Goal: Task Accomplishment & Management: Use online tool/utility

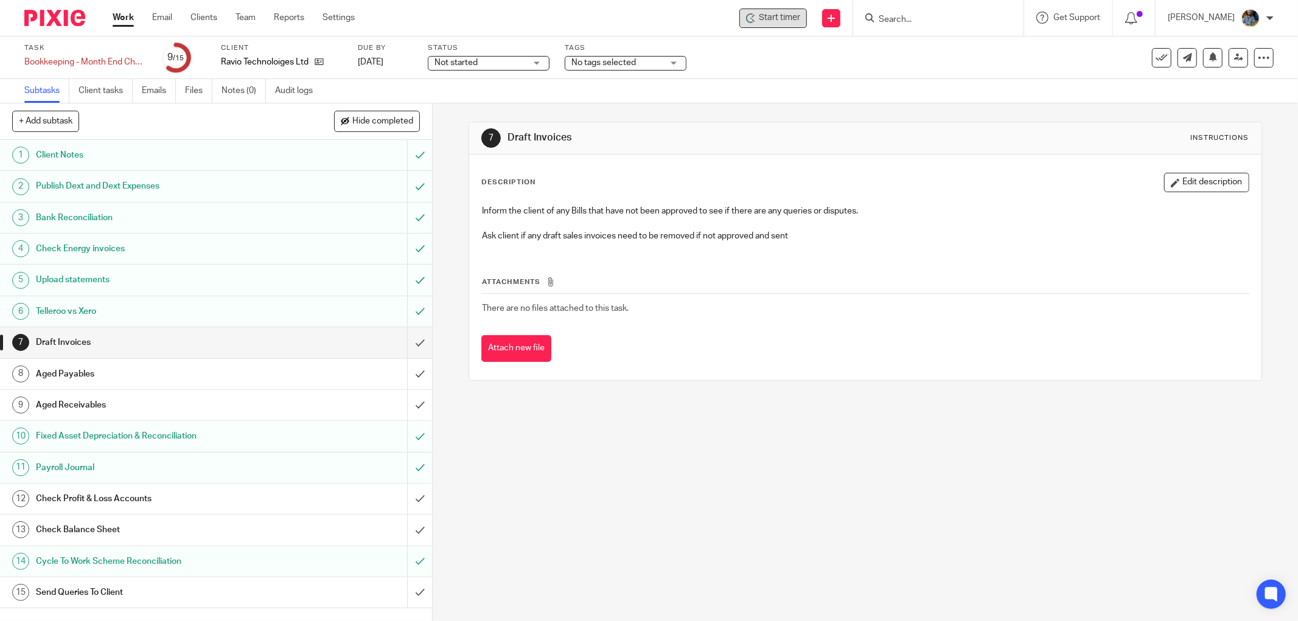
click at [790, 19] on span "Start timer" at bounding box center [779, 18] width 41 height 13
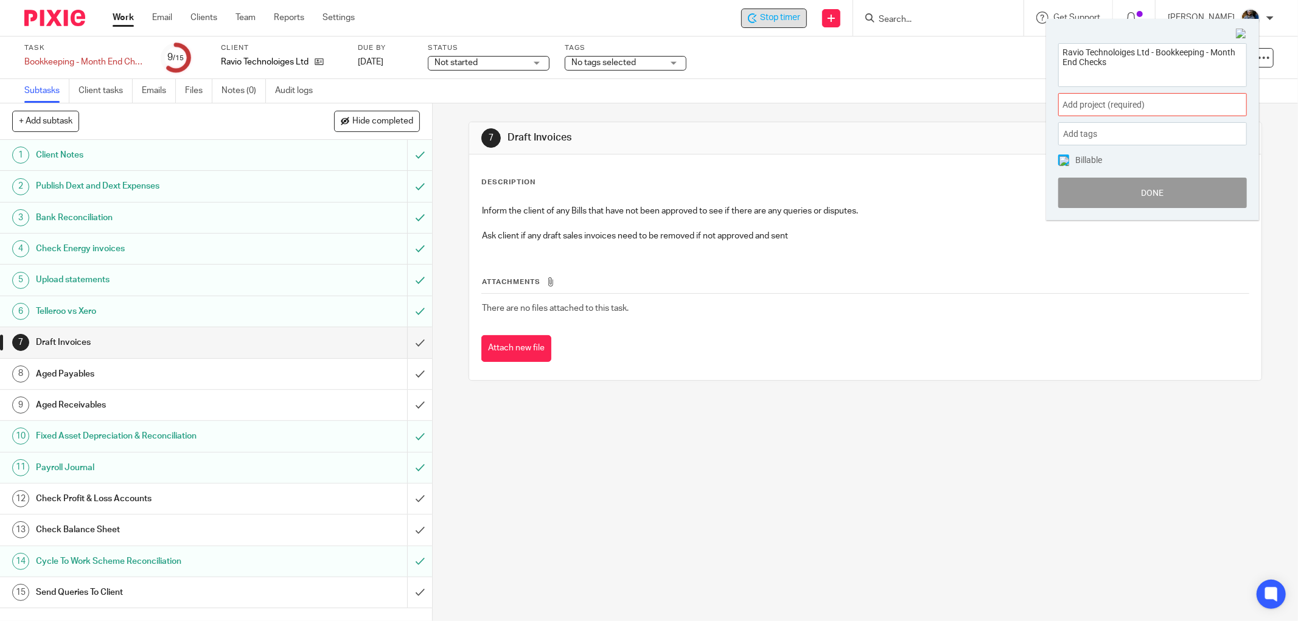
click at [1165, 97] on div "Add project (required) :" at bounding box center [1152, 104] width 189 height 23
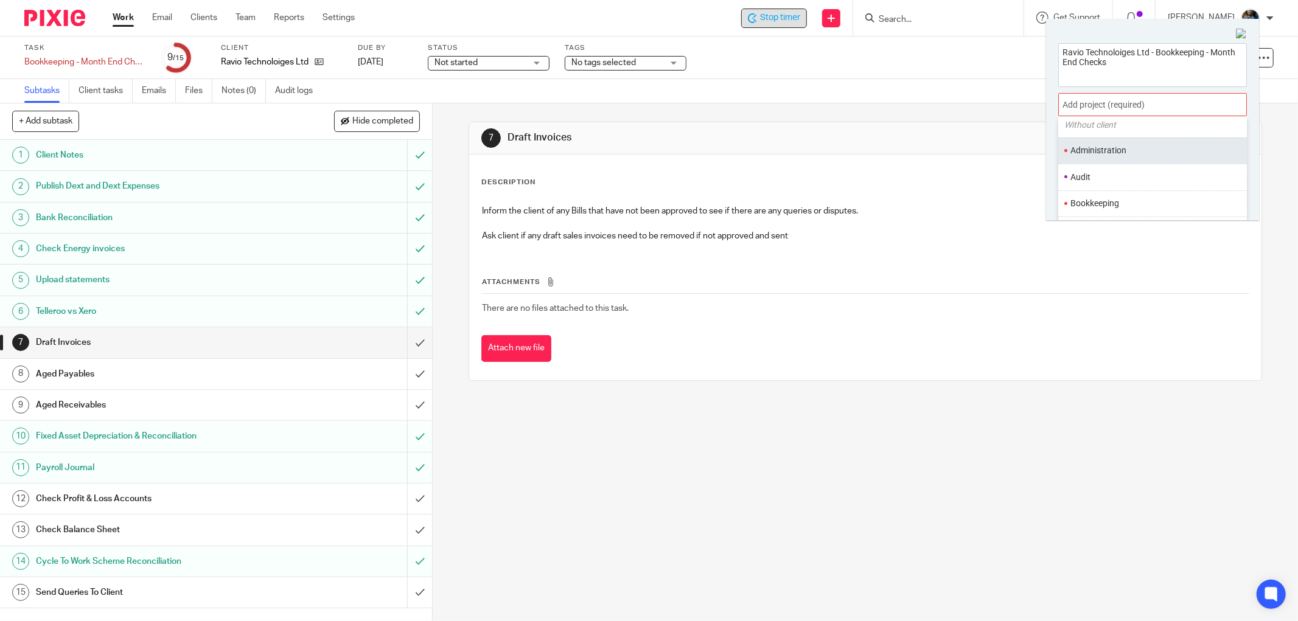
scroll to position [68, 0]
click at [1116, 175] on li "Bookkeeping" at bounding box center [1149, 179] width 159 height 13
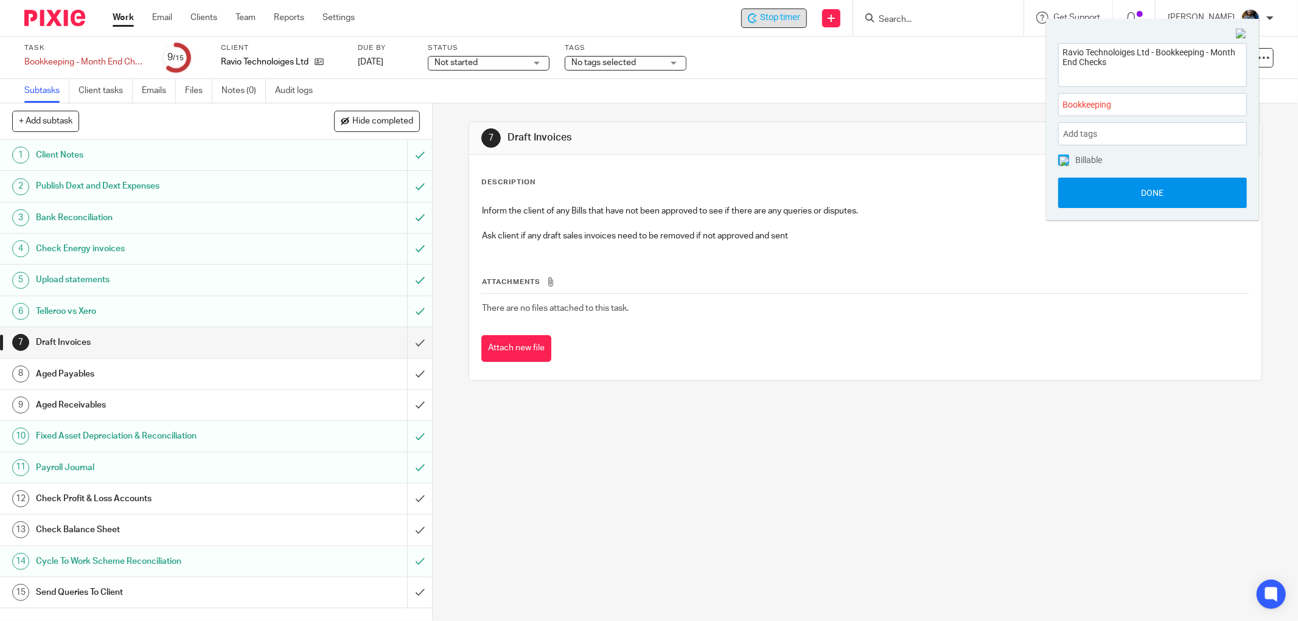
click at [1154, 187] on button "Done" at bounding box center [1152, 193] width 189 height 30
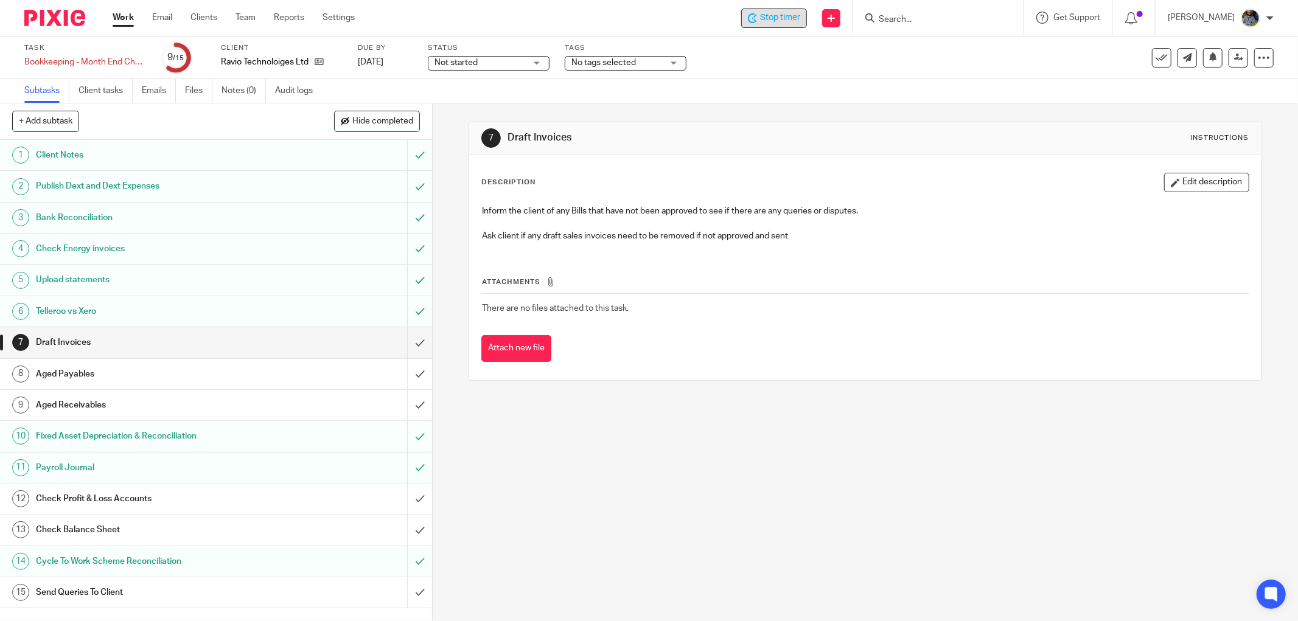
click at [871, 127] on div "7 Draft Invoices Instructions" at bounding box center [865, 138] width 792 height 32
click at [402, 341] on input "submit" at bounding box center [216, 342] width 432 height 30
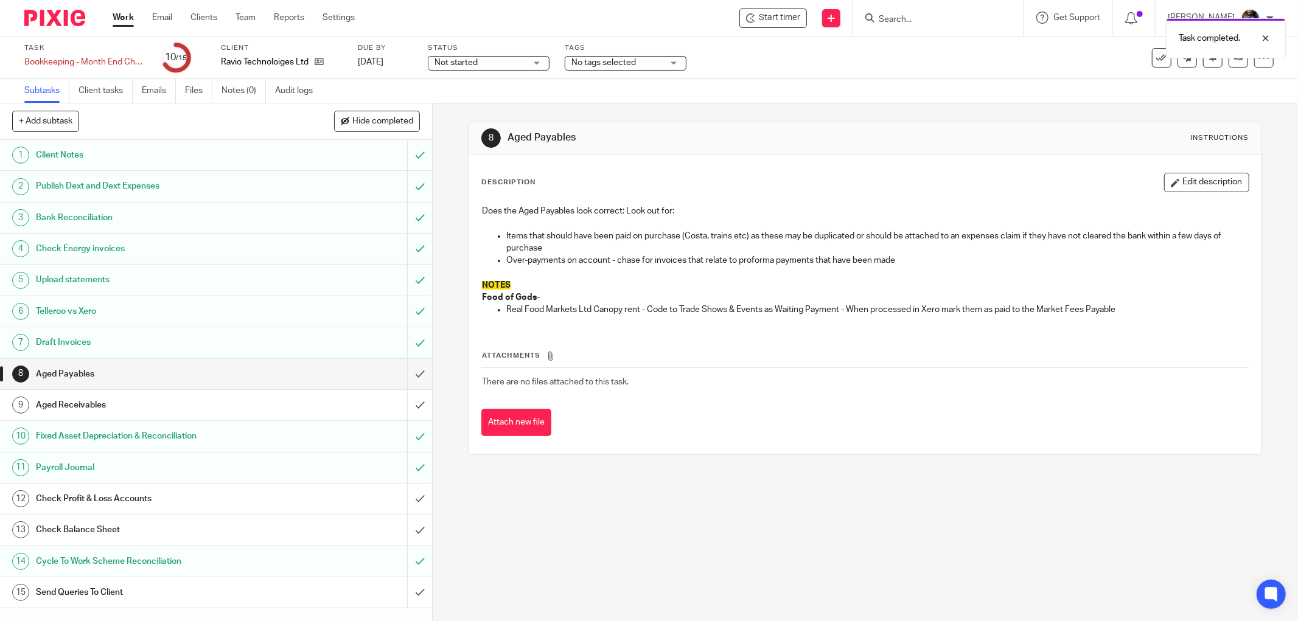
drag, startPoint x: 299, startPoint y: 529, endPoint x: 288, endPoint y: 520, distance: 14.3
click at [299, 529] on div "Check Balance Sheet" at bounding box center [215, 530] width 359 height 18
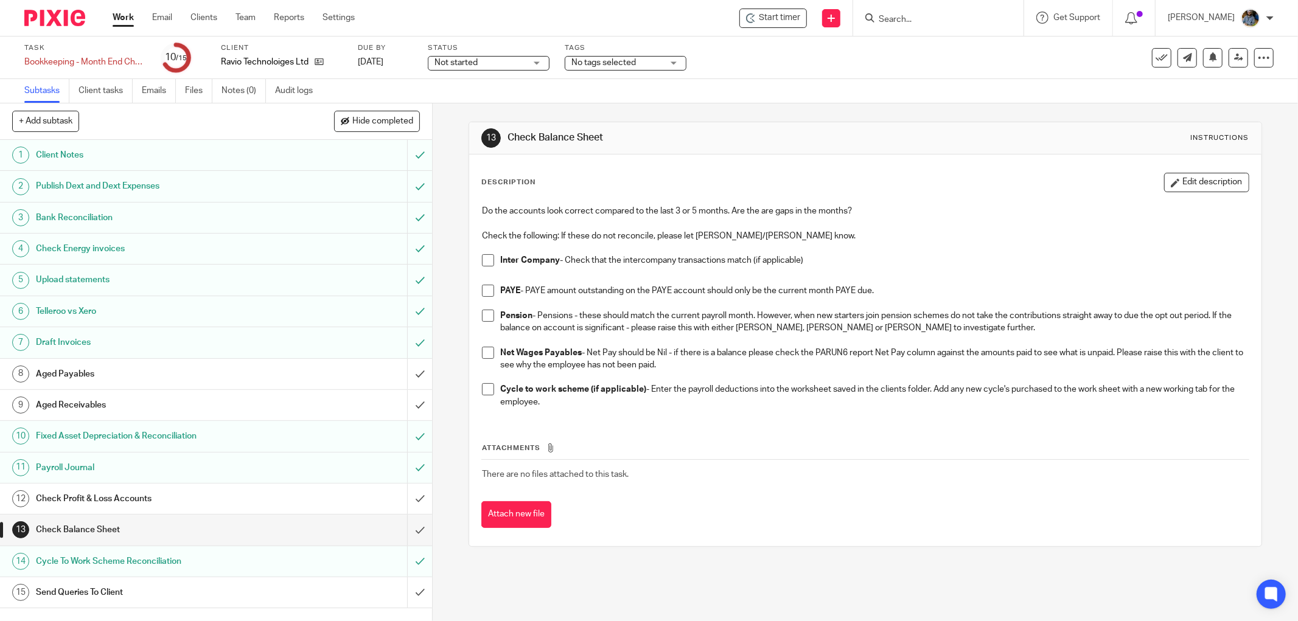
click at [484, 352] on span at bounding box center [488, 353] width 12 height 12
click at [487, 390] on span at bounding box center [488, 389] width 12 height 12
click at [483, 315] on span at bounding box center [488, 316] width 12 height 12
click at [483, 292] on span at bounding box center [488, 291] width 12 height 12
click at [488, 260] on span at bounding box center [488, 260] width 12 height 12
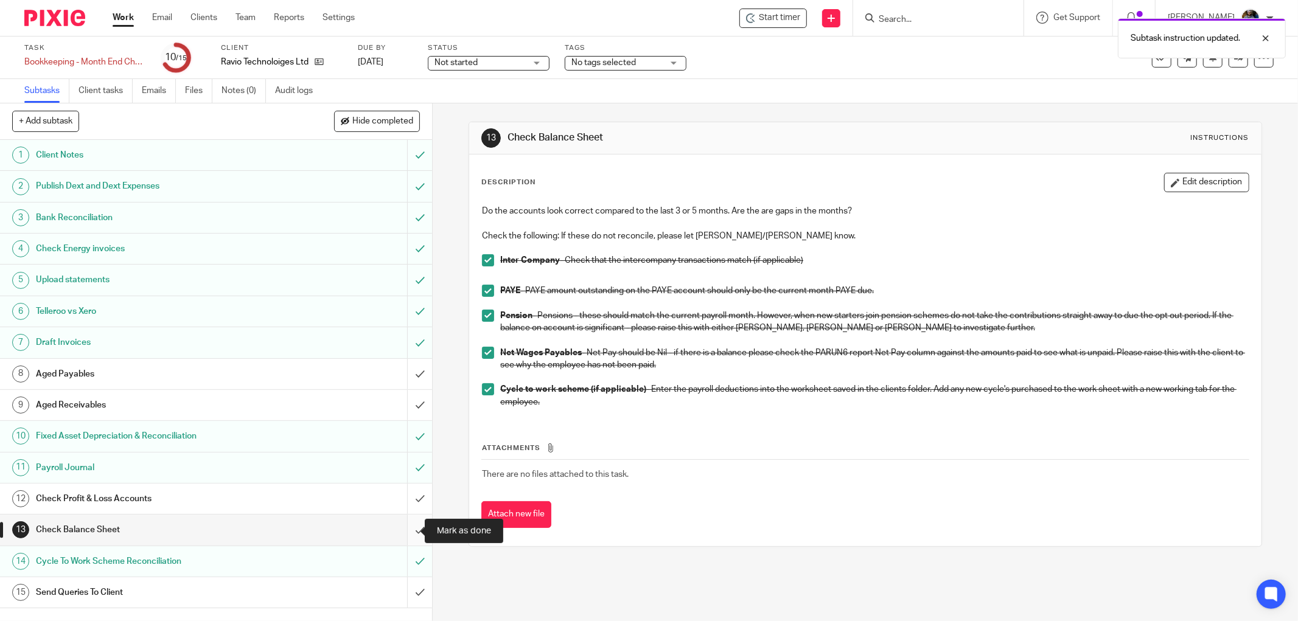
click at [408, 530] on input "submit" at bounding box center [216, 530] width 432 height 30
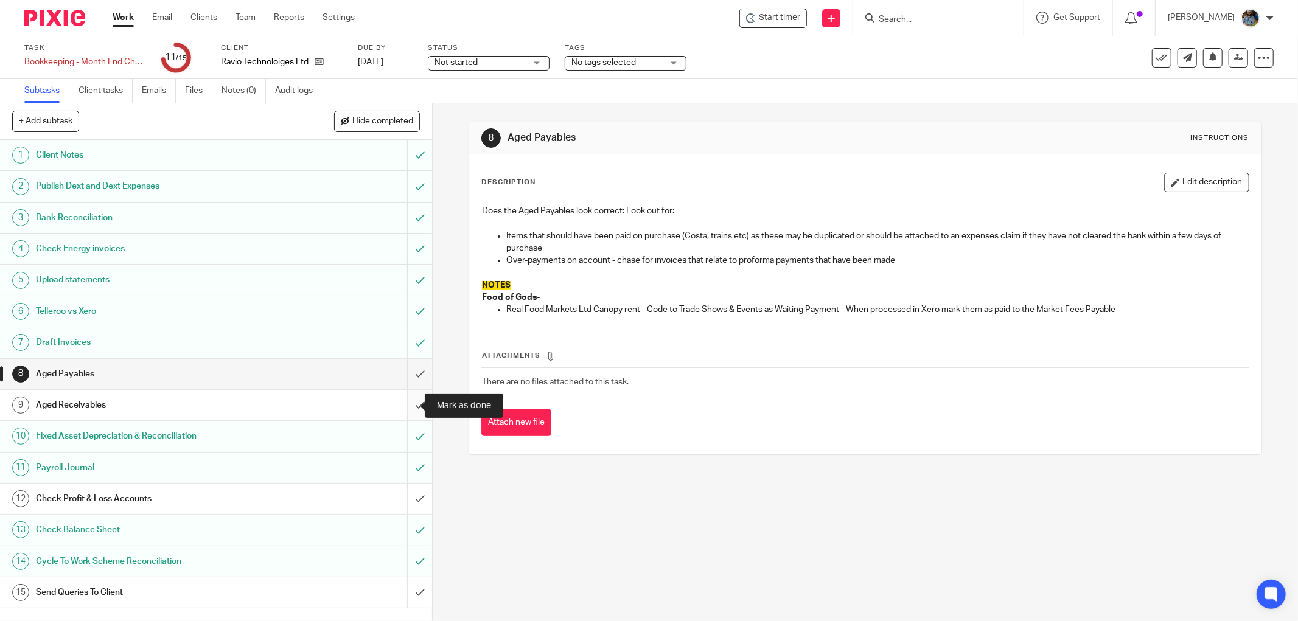
click at [406, 402] on input "submit" at bounding box center [216, 405] width 432 height 30
click at [810, 113] on div "8 Aged Payables Instructions Description Edit description Does the Aged Payable…" at bounding box center [864, 288] width 793 height 370
